Goal: Task Accomplishment & Management: Use online tool/utility

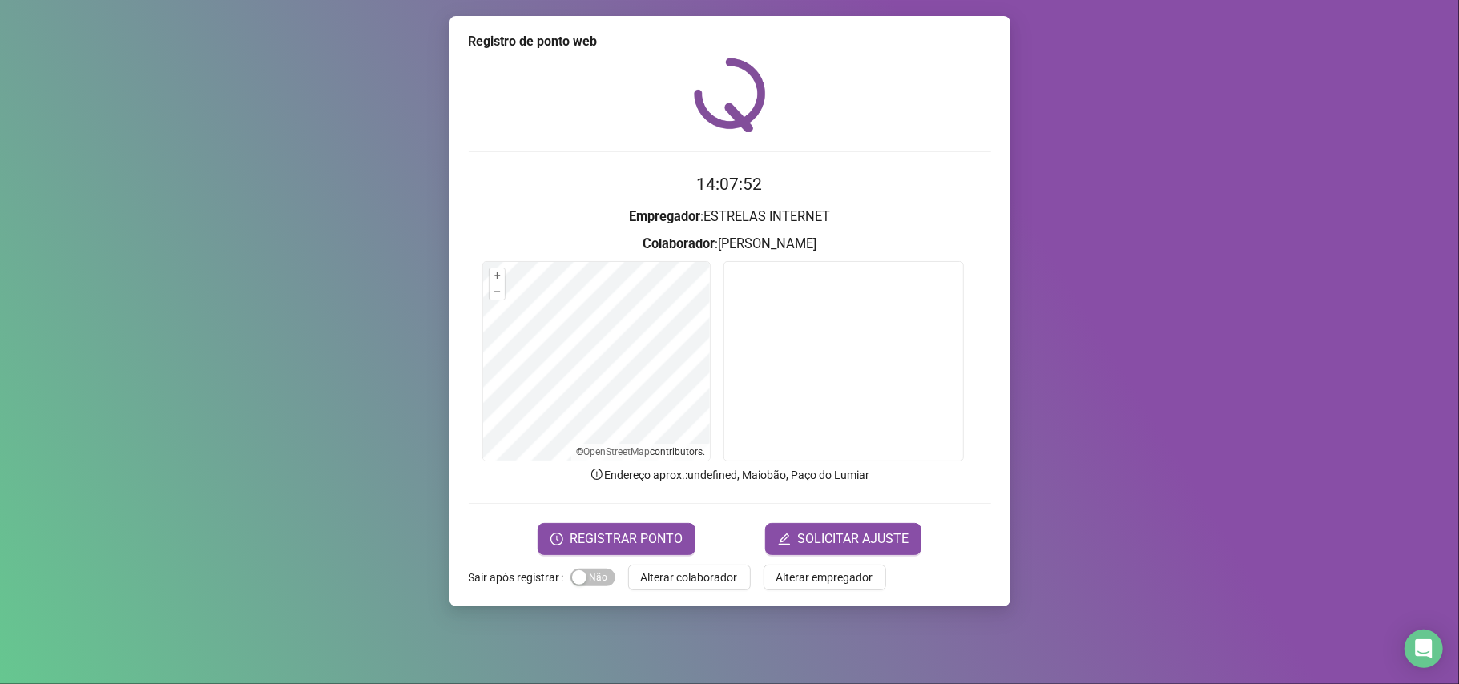
click at [0, 218] on div "Registro de ponto web 14:07:52 Empregador : ESTRELAS INTERNET Colaborador : [PE…" at bounding box center [729, 342] width 1459 height 684
click at [638, 546] on span "REGISTRAR PONTO" at bounding box center [626, 539] width 113 height 19
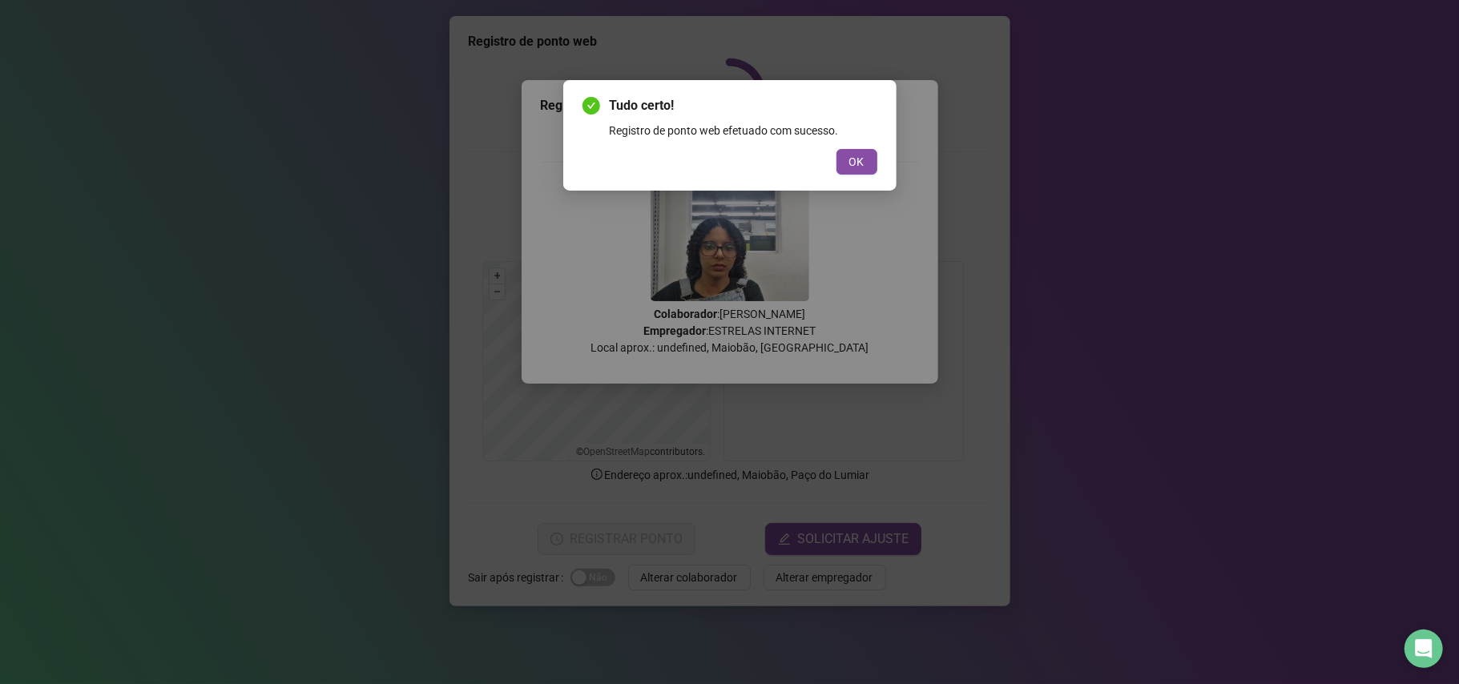
click at [867, 176] on div "Tudo certo! Registro de ponto web efetuado com sucesso. OK" at bounding box center [729, 135] width 333 height 111
click at [866, 167] on button "OK" at bounding box center [856, 162] width 41 height 26
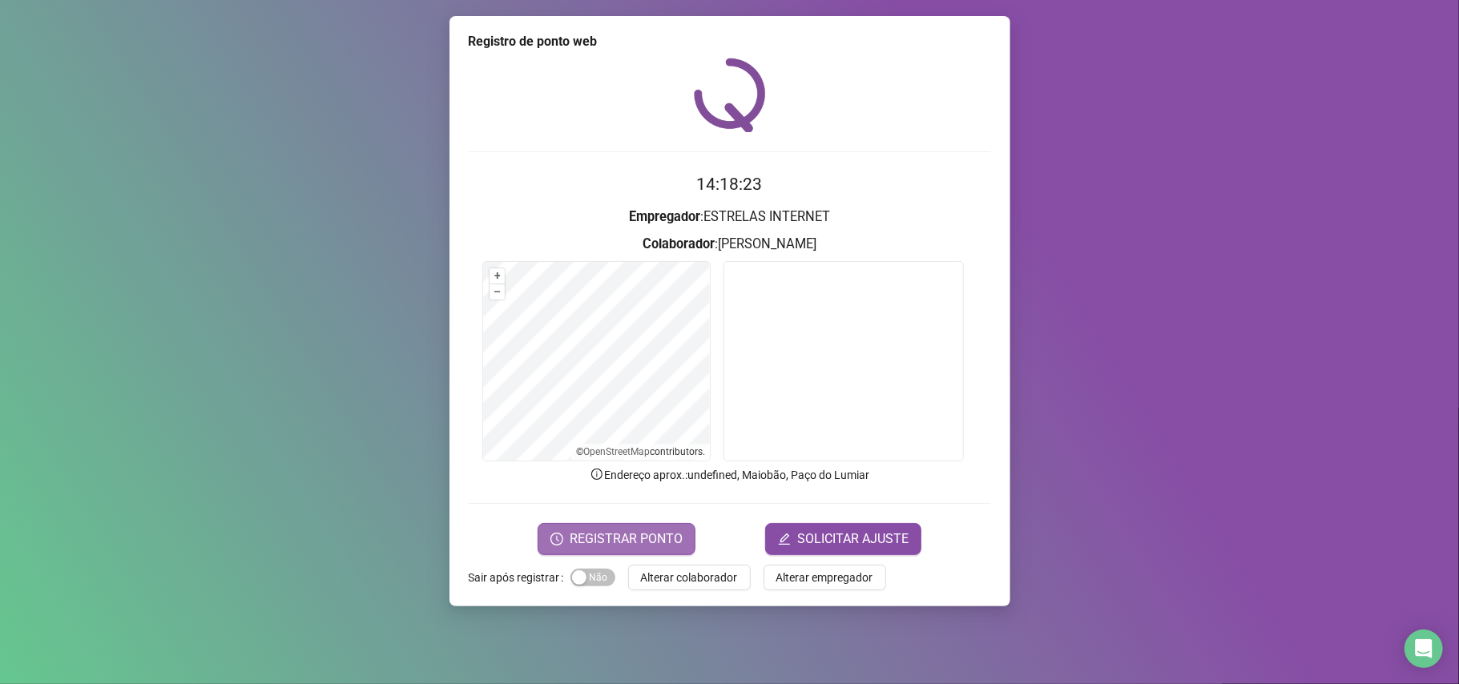
click at [602, 545] on span "REGISTRAR PONTO" at bounding box center [626, 539] width 113 height 19
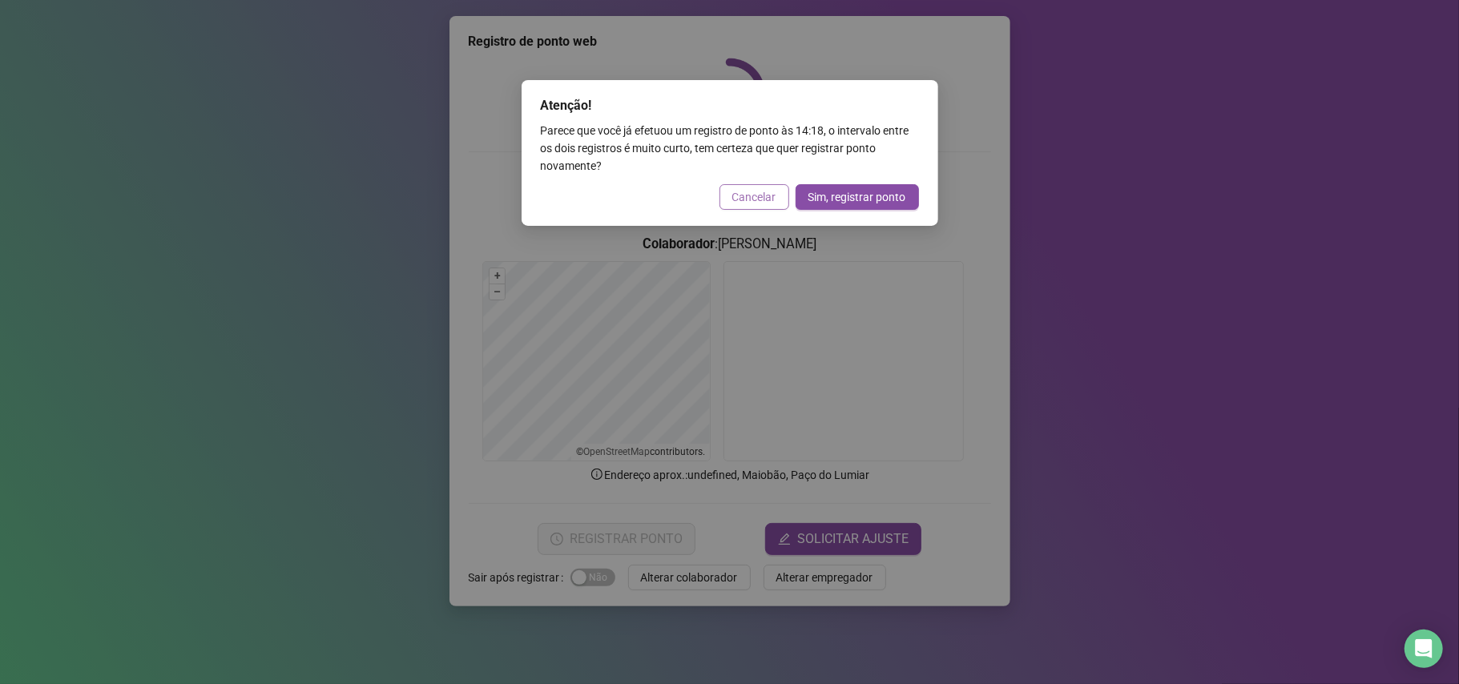
click at [756, 195] on span "Cancelar" at bounding box center [754, 197] width 44 height 18
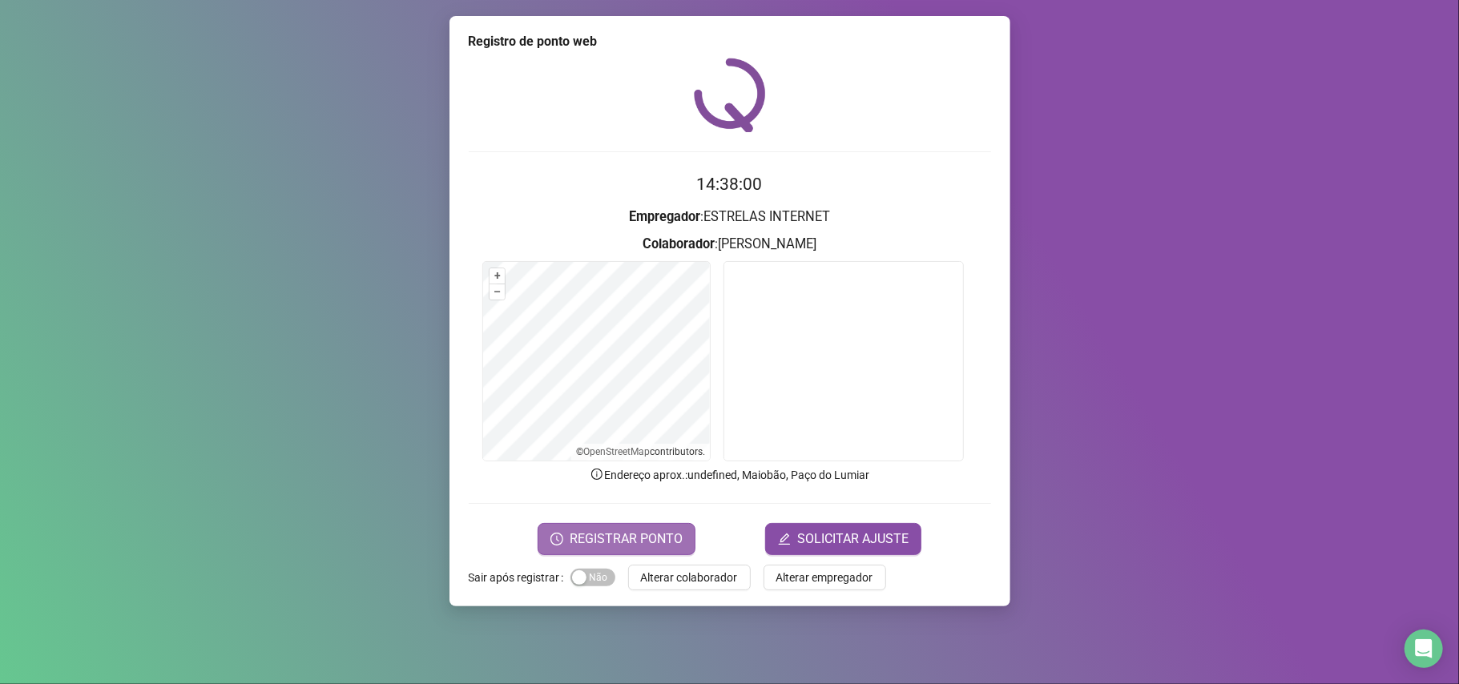
click at [658, 539] on span "REGISTRAR PONTO" at bounding box center [626, 539] width 113 height 19
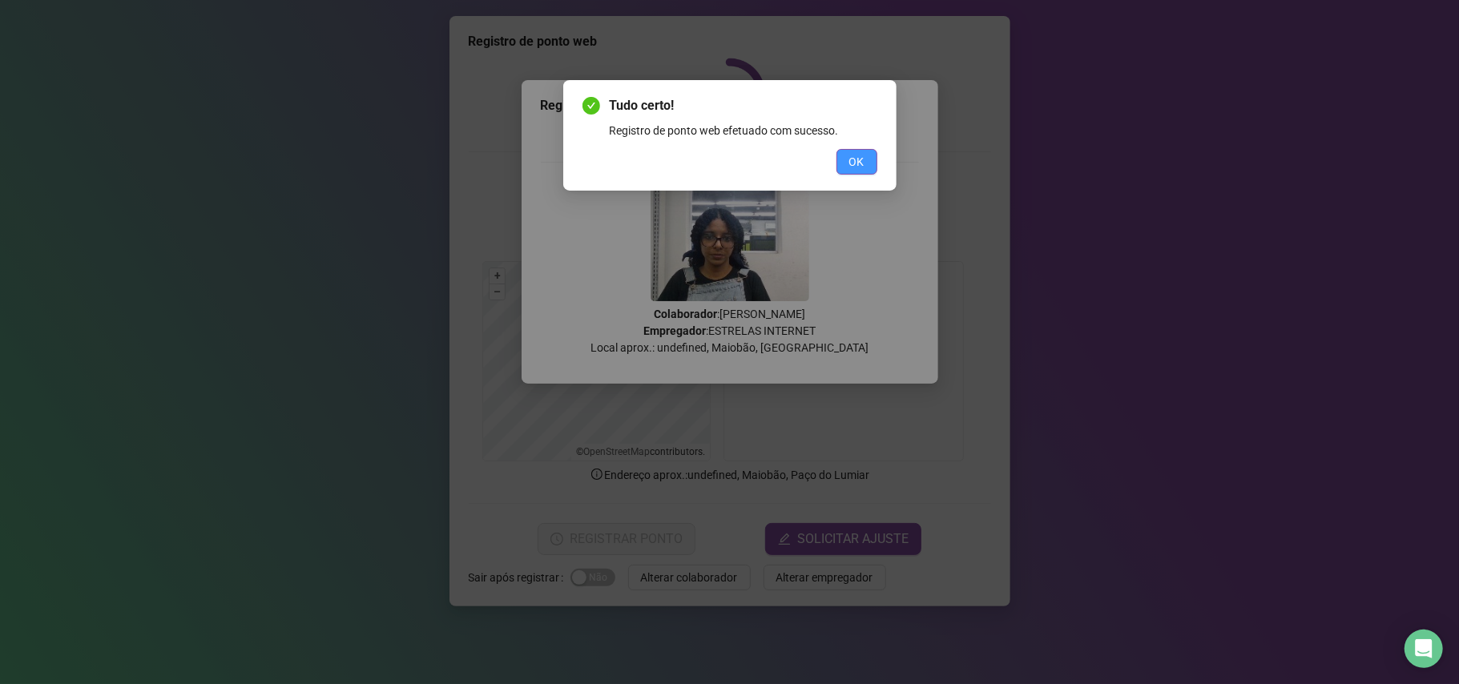
click at [860, 159] on span "OK" at bounding box center [856, 162] width 15 height 18
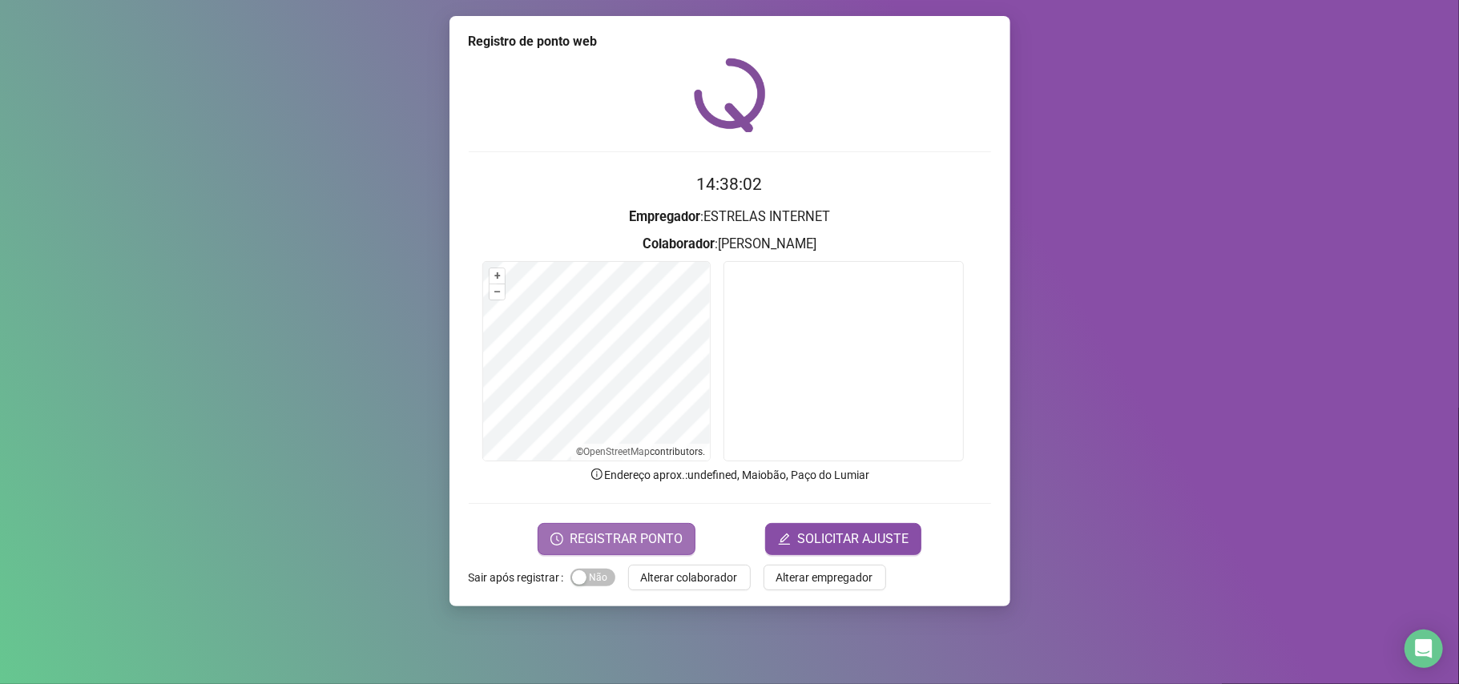
click at [602, 538] on span "REGISTRAR PONTO" at bounding box center [626, 539] width 113 height 19
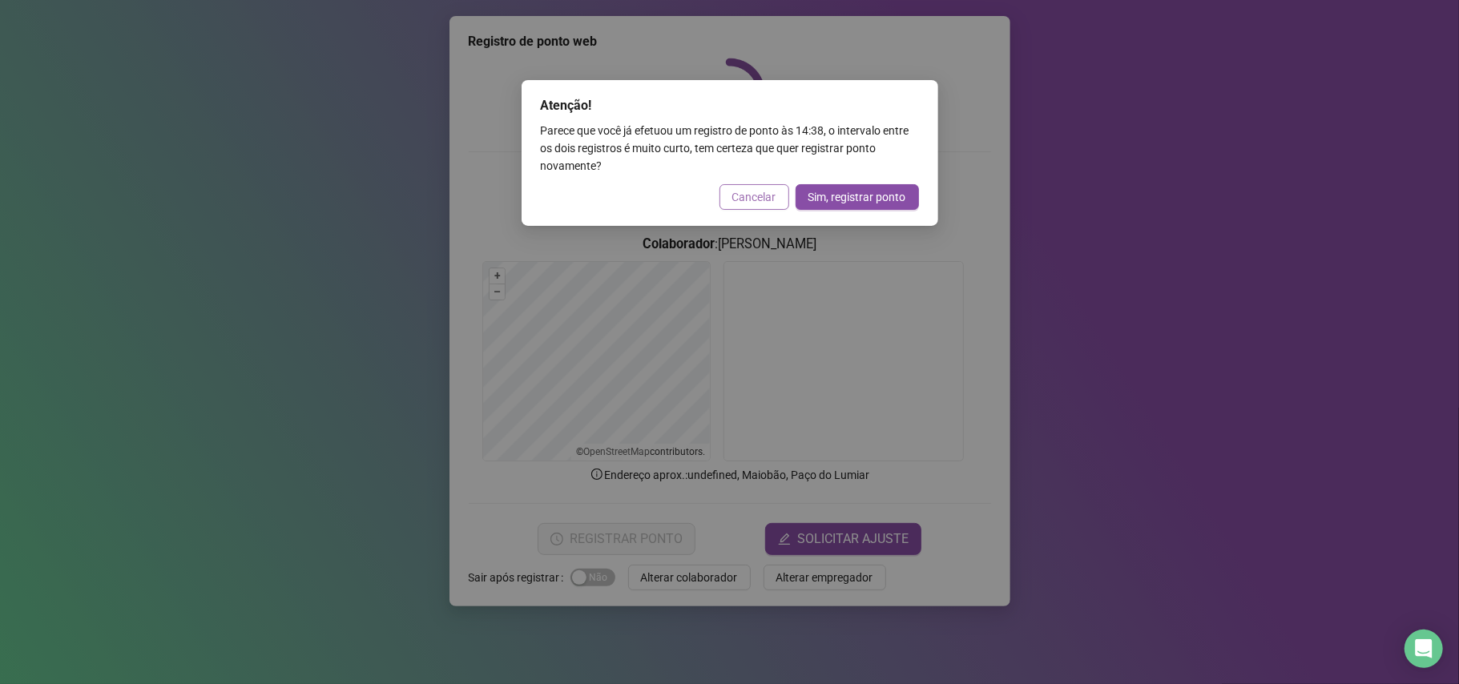
click at [747, 199] on span "Cancelar" at bounding box center [754, 197] width 44 height 18
